Goal: Find specific page/section: Find specific page/section

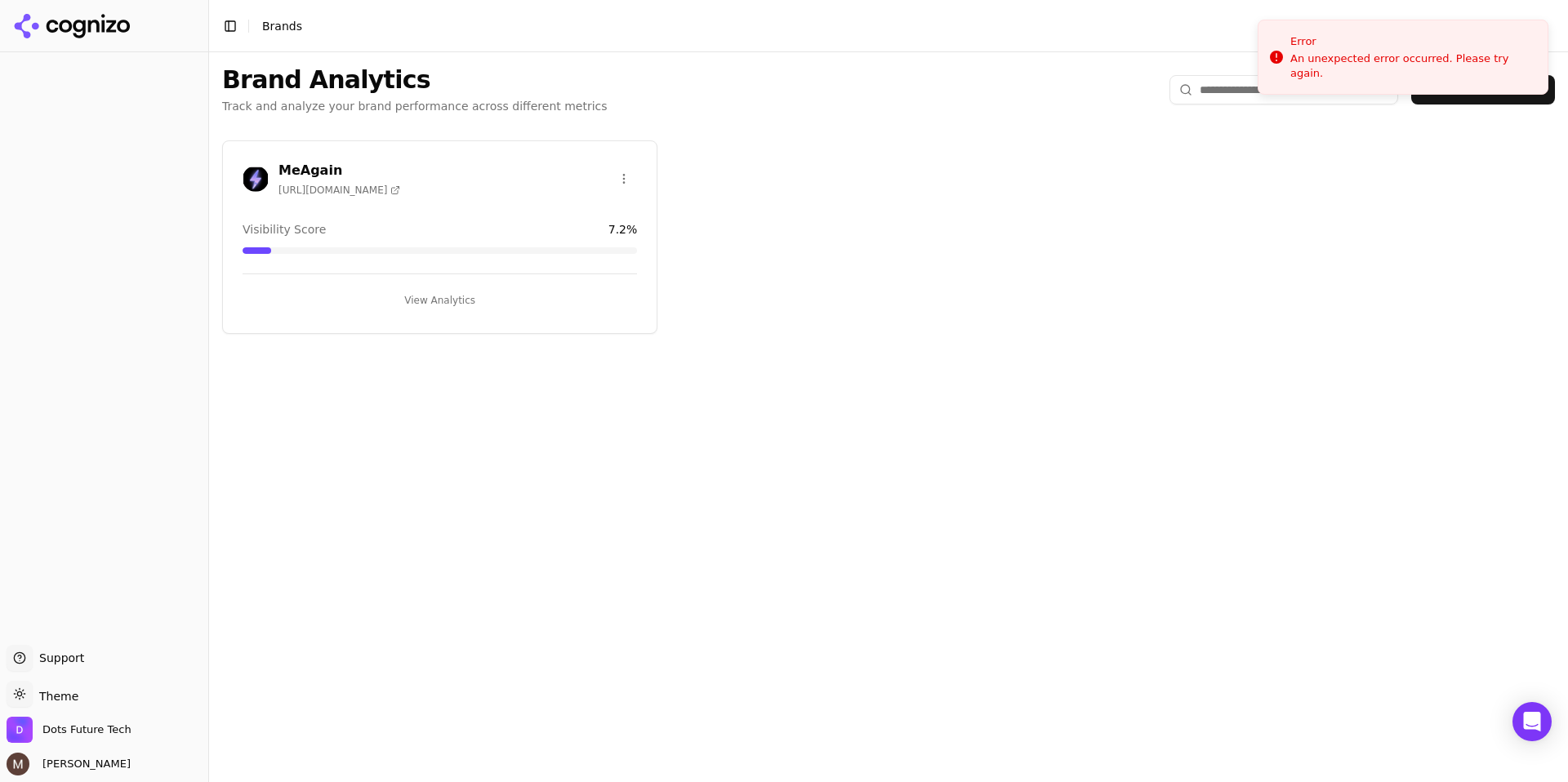
click at [289, 164] on h3 "MeAgain" at bounding box center [339, 170] width 122 height 19
